Goal: Communication & Community: Answer question/provide support

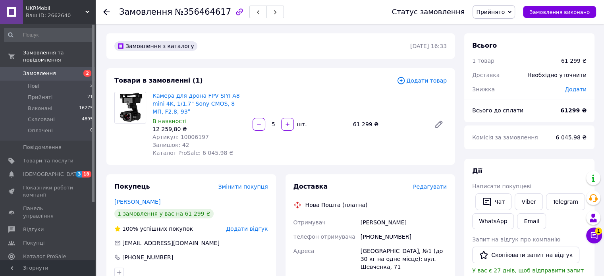
click at [378, 234] on div "[PHONE_NUMBER]" at bounding box center [403, 237] width 89 height 14
copy div "380661301563"
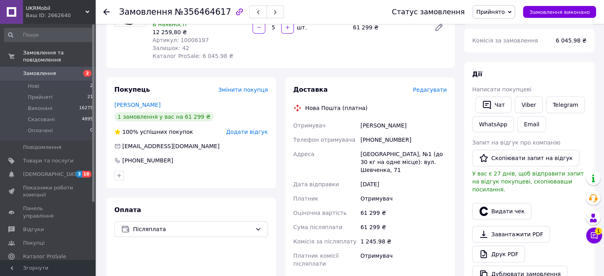
scroll to position [103, 0]
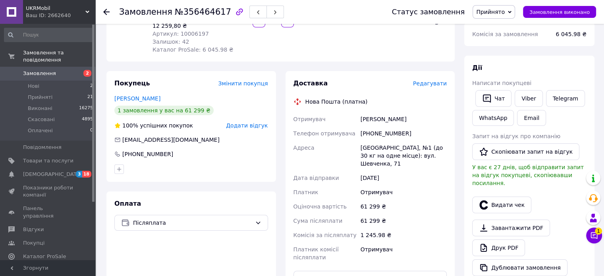
click at [370, 146] on div "[GEOGRAPHIC_DATA], №1 (до 30 кг на одне місце): вул. Шевченка, 71" at bounding box center [403, 156] width 89 height 30
copy div "[GEOGRAPHIC_DATA]"
click at [370, 146] on div "[GEOGRAPHIC_DATA], №1 (до 30 кг на одне місце): вул. Шевченка, 71" at bounding box center [403, 156] width 89 height 30
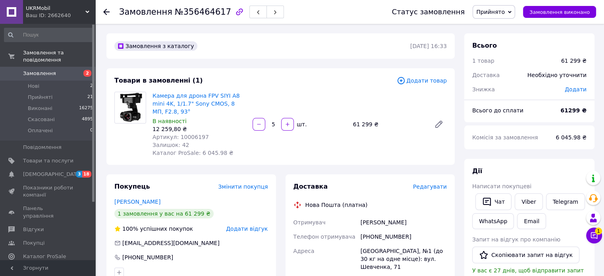
click at [502, 12] on span "Прийнято" at bounding box center [490, 12] width 29 height 6
click at [506, 41] on li "Скасовано" at bounding box center [494, 40] width 42 height 12
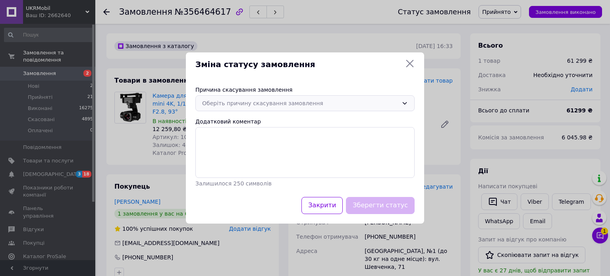
click at [314, 97] on div "Оберіть причину скасування замовлення" at bounding box center [305, 103] width 219 height 16
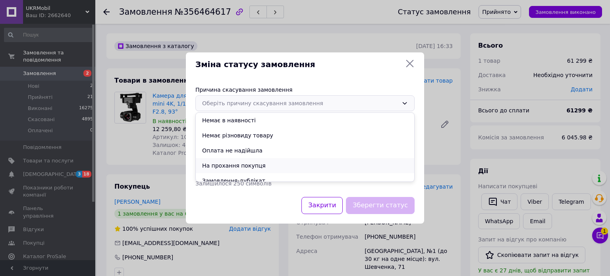
click at [263, 161] on li "На прохання покупця" at bounding box center [305, 165] width 219 height 15
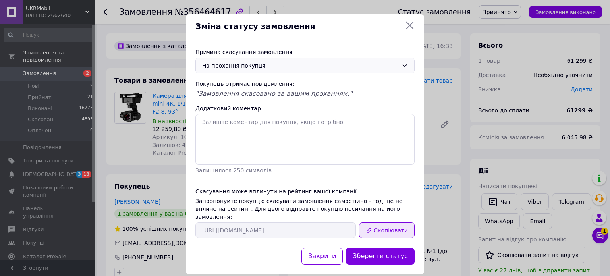
click at [372, 227] on icon "button" at bounding box center [369, 230] width 6 height 6
click at [594, 235] on div "Зміна статусу замовлення Причина скасування замовлення На прохання покупця Поку…" at bounding box center [305, 144] width 610 height 289
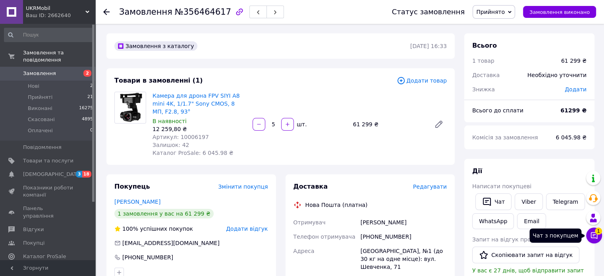
click at [594, 235] on icon at bounding box center [594, 235] width 7 height 7
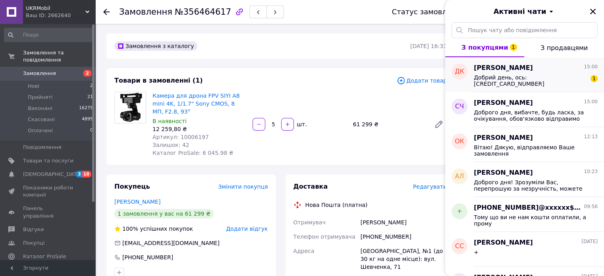
click at [531, 62] on div "[PERSON_NAME] 15:00 Добрий день, ось: 5355280020534739 1" at bounding box center [539, 74] width 130 height 35
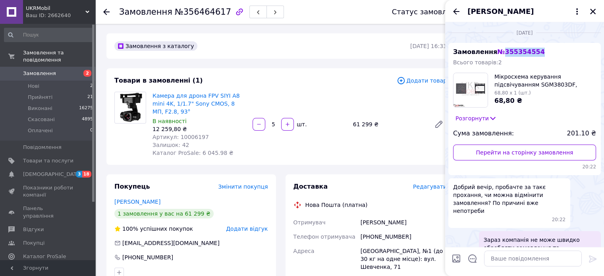
drag, startPoint x: 499, startPoint y: 55, endPoint x: 542, endPoint y: 50, distance: 42.8
click at [542, 50] on div "Замовлення № 355354554 Всього товарів: 2 Мікросхема керування підсвічуванням SG…" at bounding box center [525, 109] width 153 height 132
copy span "355354554"
click at [69, 67] on link "Замовлення 2" at bounding box center [49, 74] width 98 height 14
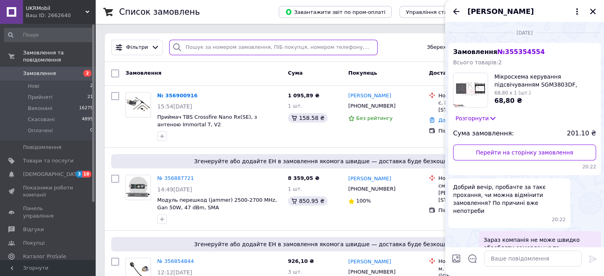
click at [296, 46] on input "search" at bounding box center [273, 47] width 209 height 15
paste input "355354554"
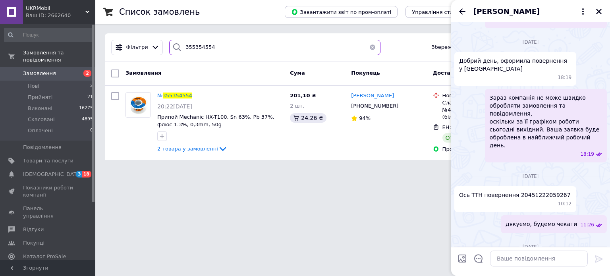
scroll to position [536, 0]
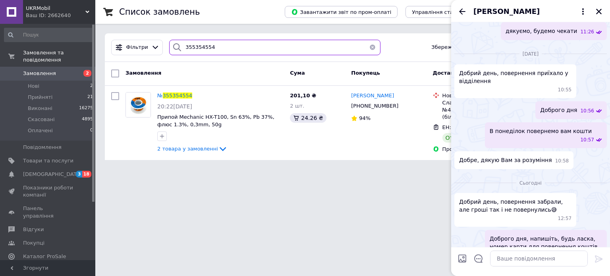
type input "355354554"
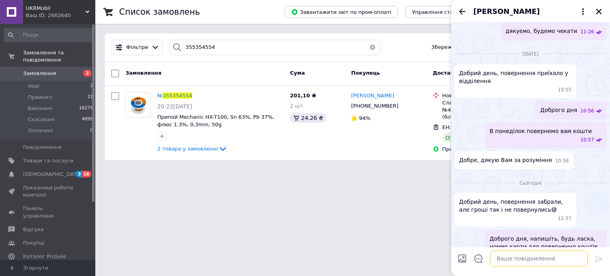
click at [506, 251] on textarea at bounding box center [539, 259] width 98 height 16
type textarea "Доброго дня"
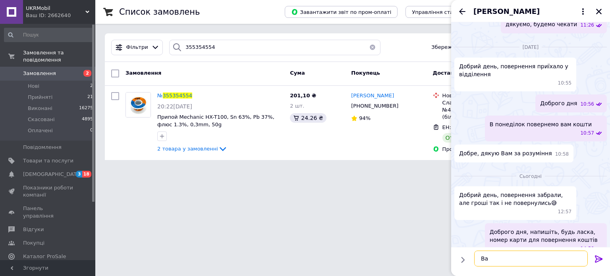
type textarea "В"
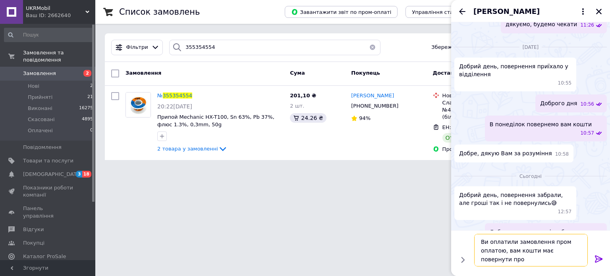
type textarea "Ви оплатили замовлення пром оплатою, вам кошти має повернути пром"
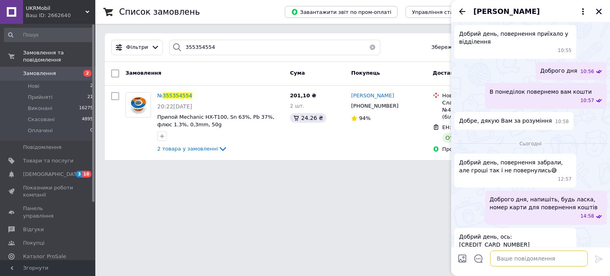
scroll to position [579, 0]
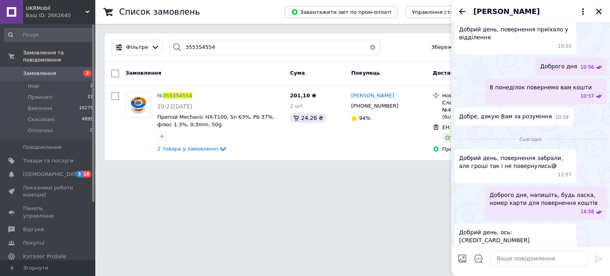
click at [599, 9] on icon "Закрити" at bounding box center [599, 11] width 7 height 7
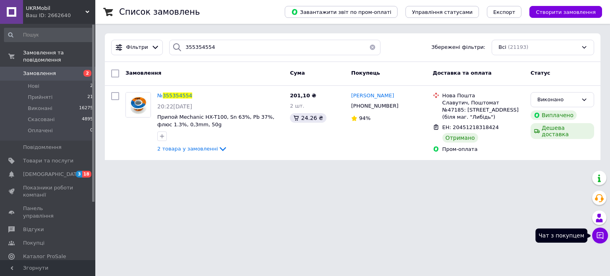
click at [595, 235] on button "Чат з покупцем" at bounding box center [601, 236] width 16 height 16
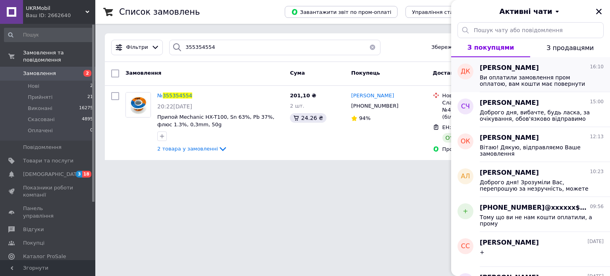
click at [538, 90] on div "[PERSON_NAME] 16:10 Ви оплатили замовлення пром оплатою, вам кошти має повернут…" at bounding box center [545, 74] width 130 height 35
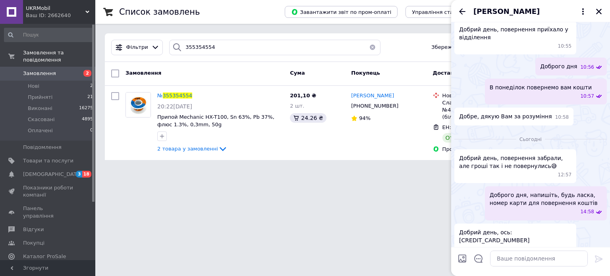
type textarea "Ви оплатили замовлення пром оплатою, вам кошти має повернути пром"
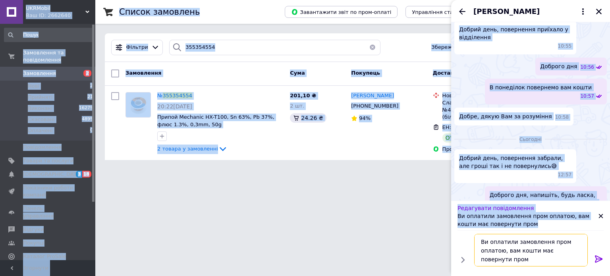
click at [563, 244] on textarea "Ви оплатили замовлення пром оплатою, вам кошти має повернути пром" at bounding box center [532, 250] width 114 height 33
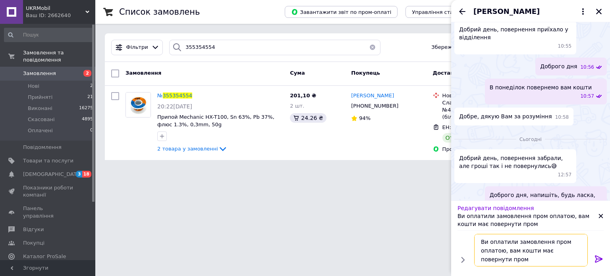
click at [563, 244] on textarea "Ви оплатили замовлення пром оплатою, вам кошти має повернути пром" at bounding box center [532, 250] width 114 height 33
drag, startPoint x: 517, startPoint y: 260, endPoint x: 482, endPoint y: 240, distance: 40.5
click at [482, 240] on textarea "Ви оплатили замовлення пром оплатою, вам кошти має повернути пром" at bounding box center [532, 250] width 114 height 33
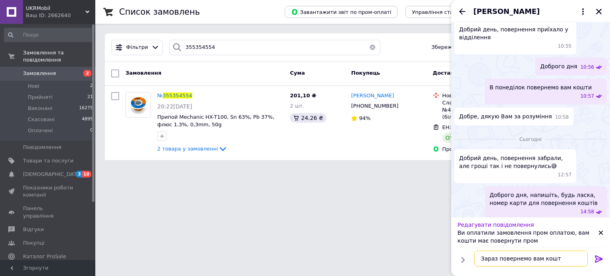
type textarea "Зараз повернемо вам кошти"
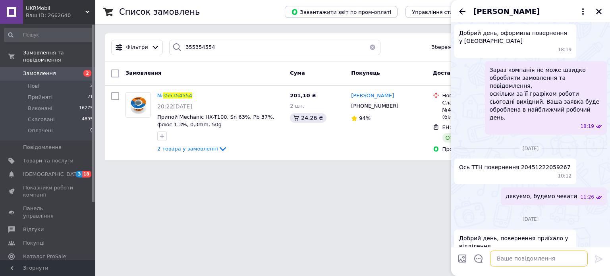
scroll to position [370, 0]
click at [531, 164] on span "Ось ТТН повернення 20451222059267" at bounding box center [515, 168] width 112 height 8
copy span "20451222059267"
click at [531, 164] on span "Ось ТТН повернення 20451222059267" at bounding box center [515, 168] width 112 height 8
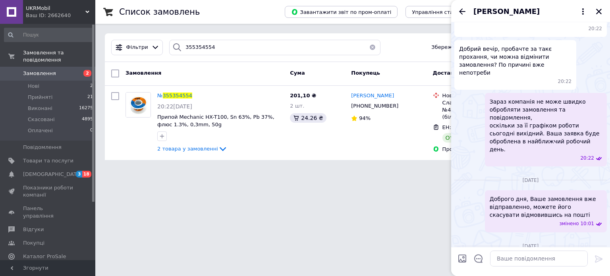
scroll to position [133, 0]
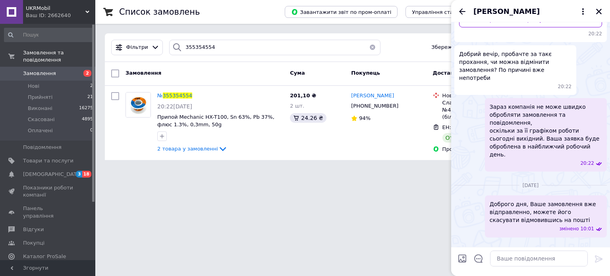
click at [453, 60] on div "[DATE] Замовлення № 355354554 Всього товарів: 2 Мікросхема керування підсвічува…" at bounding box center [530, 32] width 159 height 286
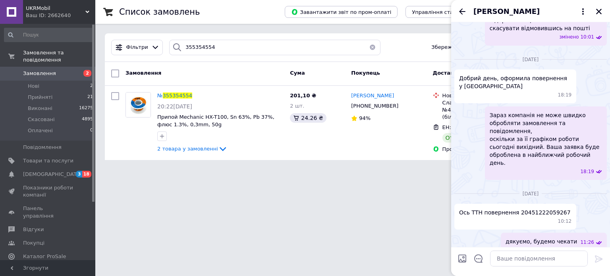
scroll to position [329, 0]
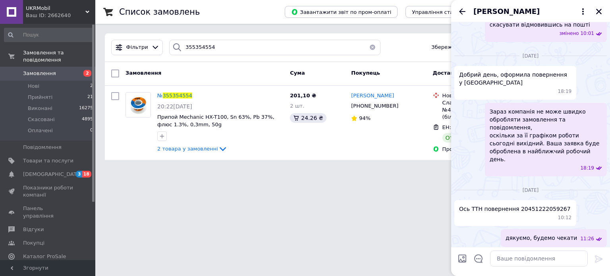
click at [537, 205] on span "Ось ТТН повернення 20451222059267" at bounding box center [515, 209] width 112 height 8
copy span "20451222059267"
click at [537, 205] on span "Ось ТТН повернення 20451222059267" at bounding box center [515, 209] width 112 height 8
click at [464, 186] on div "[DATE]" at bounding box center [531, 190] width 153 height 8
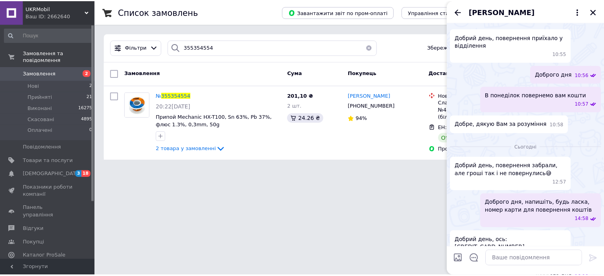
scroll to position [571, 0]
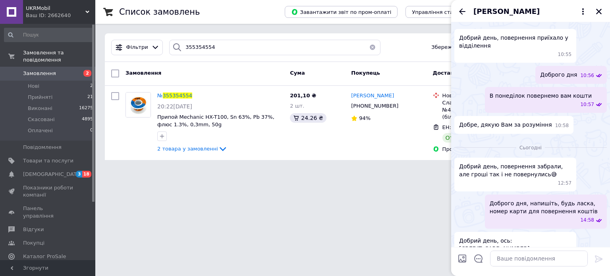
click at [518, 237] on span "Добрий день, ось: [CREDIT_CARD_NUMBER]" at bounding box center [515, 245] width 112 height 16
copy span "[CREDIT_CARD_NUMBER]"
click at [518, 237] on span "Добрий день, ось: [CREDIT_CARD_NUMBER]" at bounding box center [515, 245] width 112 height 16
click at [462, 14] on icon "Назад" at bounding box center [462, 11] width 6 height 6
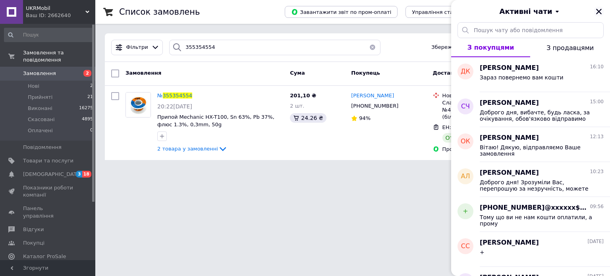
click at [600, 13] on icon "Закрити" at bounding box center [599, 11] width 7 height 7
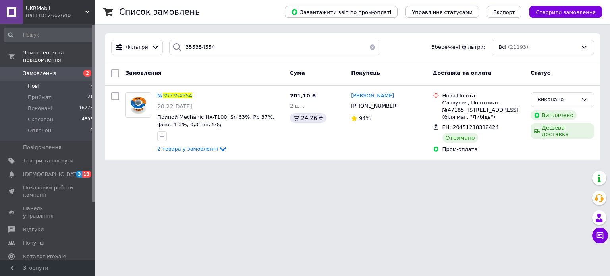
click at [79, 81] on li "Нові 2" at bounding box center [49, 86] width 98 height 11
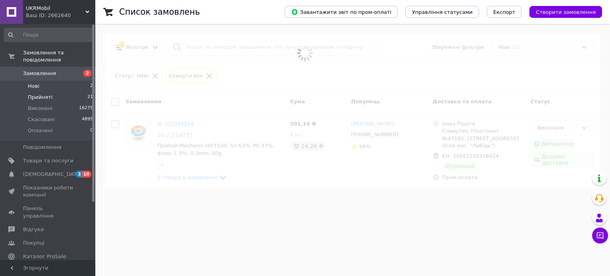
click at [78, 92] on li "Прийняті 21" at bounding box center [49, 97] width 98 height 11
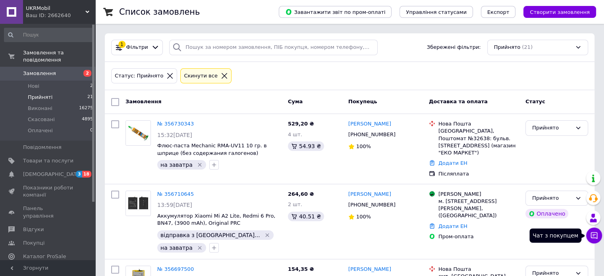
click at [595, 236] on icon at bounding box center [595, 236] width 8 height 8
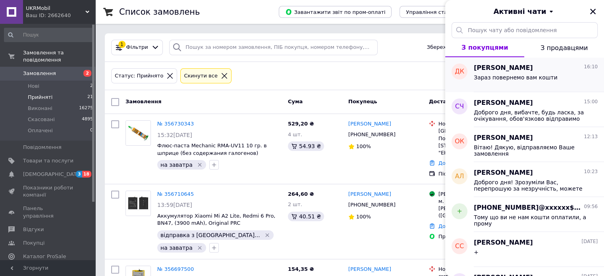
click at [499, 70] on span "[PERSON_NAME]" at bounding box center [503, 68] width 59 height 9
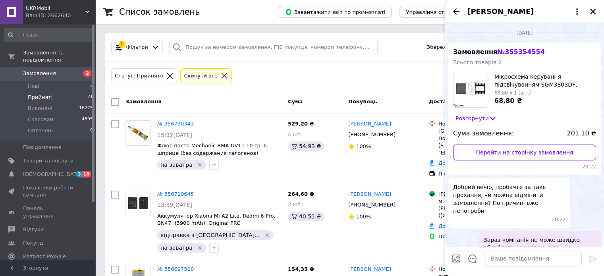
scroll to position [571, 0]
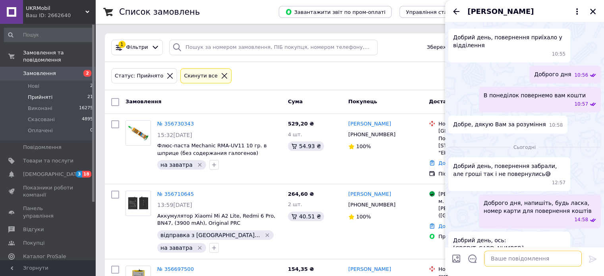
click at [501, 258] on textarea at bounding box center [533, 259] width 98 height 16
type textarea "Повернули вам кошти"
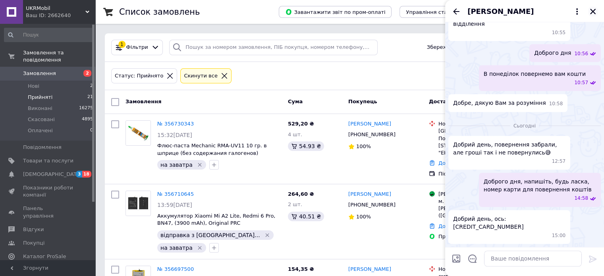
click at [594, 12] on icon "Закрити" at bounding box center [594, 12] width 6 height 6
